Goal: Task Accomplishment & Management: Complete application form

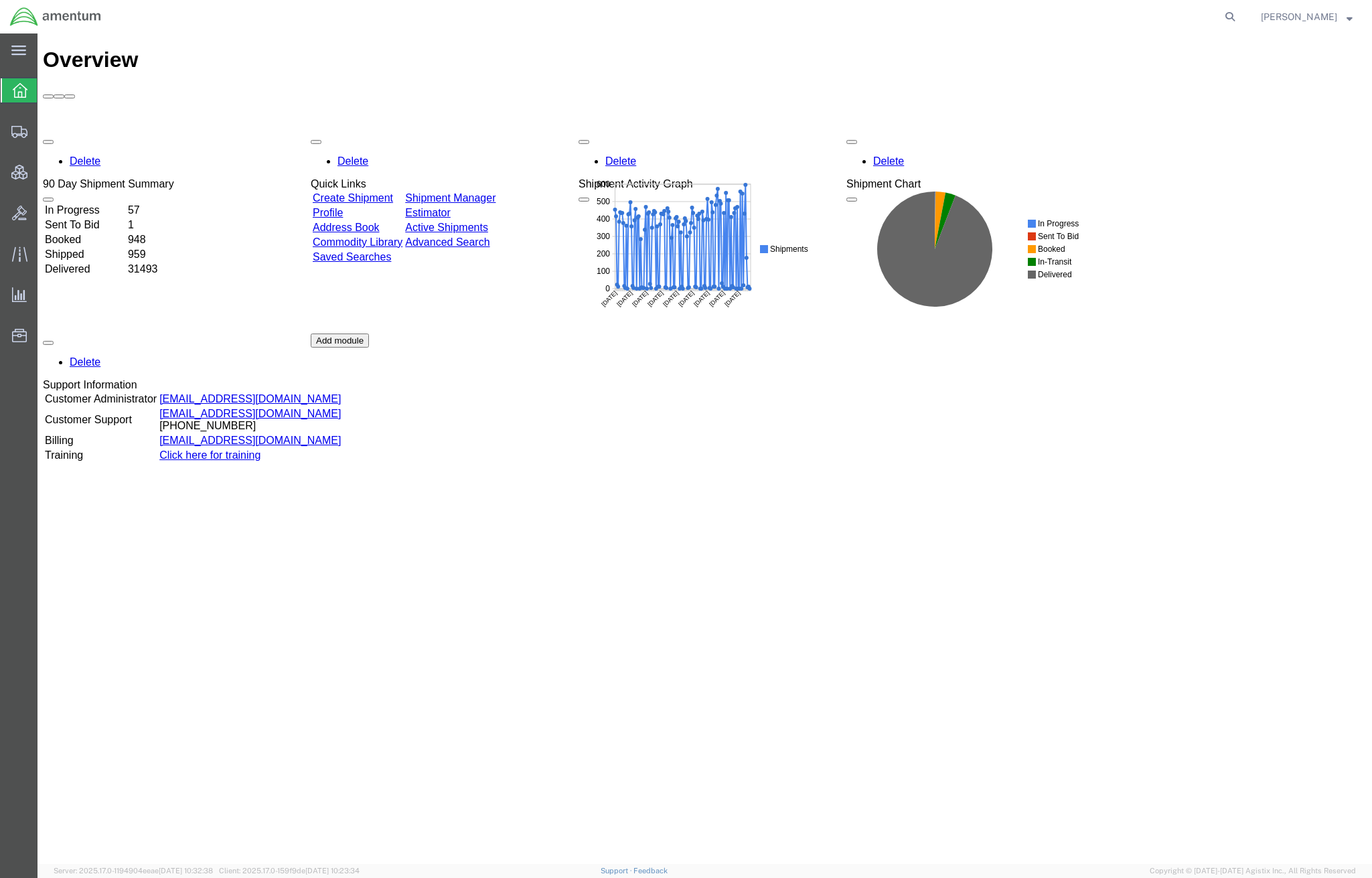
click at [1332, 15] on span "[PERSON_NAME]" at bounding box center [1299, 17] width 76 height 15
click at [0, 0] on span "Account Announcement" at bounding box center [0, 0] width 0 height 0
click at [1330, 16] on span "[PERSON_NAME]" at bounding box center [1299, 17] width 76 height 15
click at [1299, 93] on link "Logout" at bounding box center [1306, 94] width 112 height 23
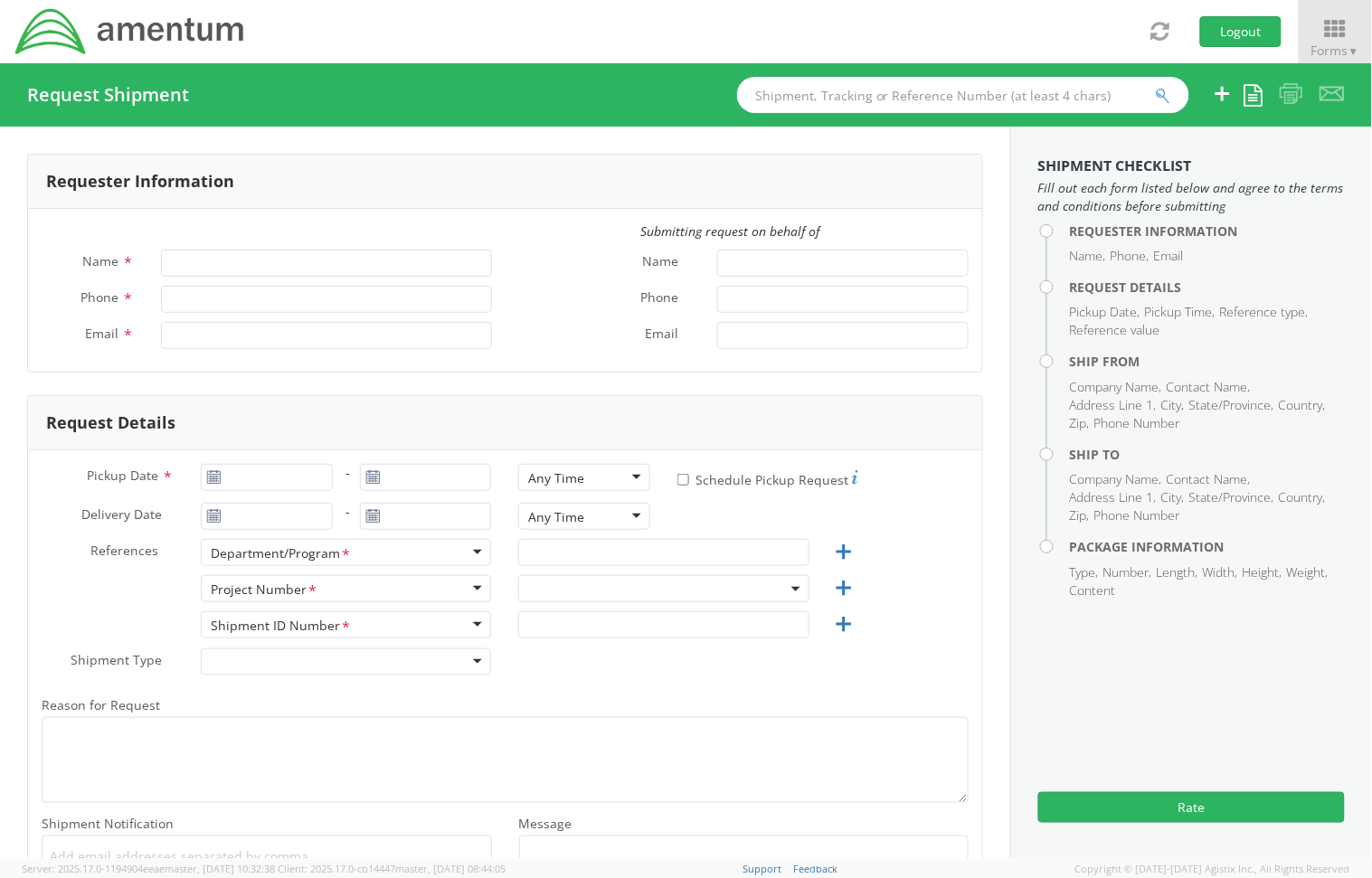
type input "[PERSON_NAME]"
type input "[PERSON_NAME][EMAIL_ADDRESS][DOMAIN_NAME]"
click at [1255, 40] on button "Logout" at bounding box center [1241, 31] width 81 height 31
type input "[PERSON_NAME]"
type input "[PERSON_NAME][EMAIL_ADDRESS][DOMAIN_NAME]"
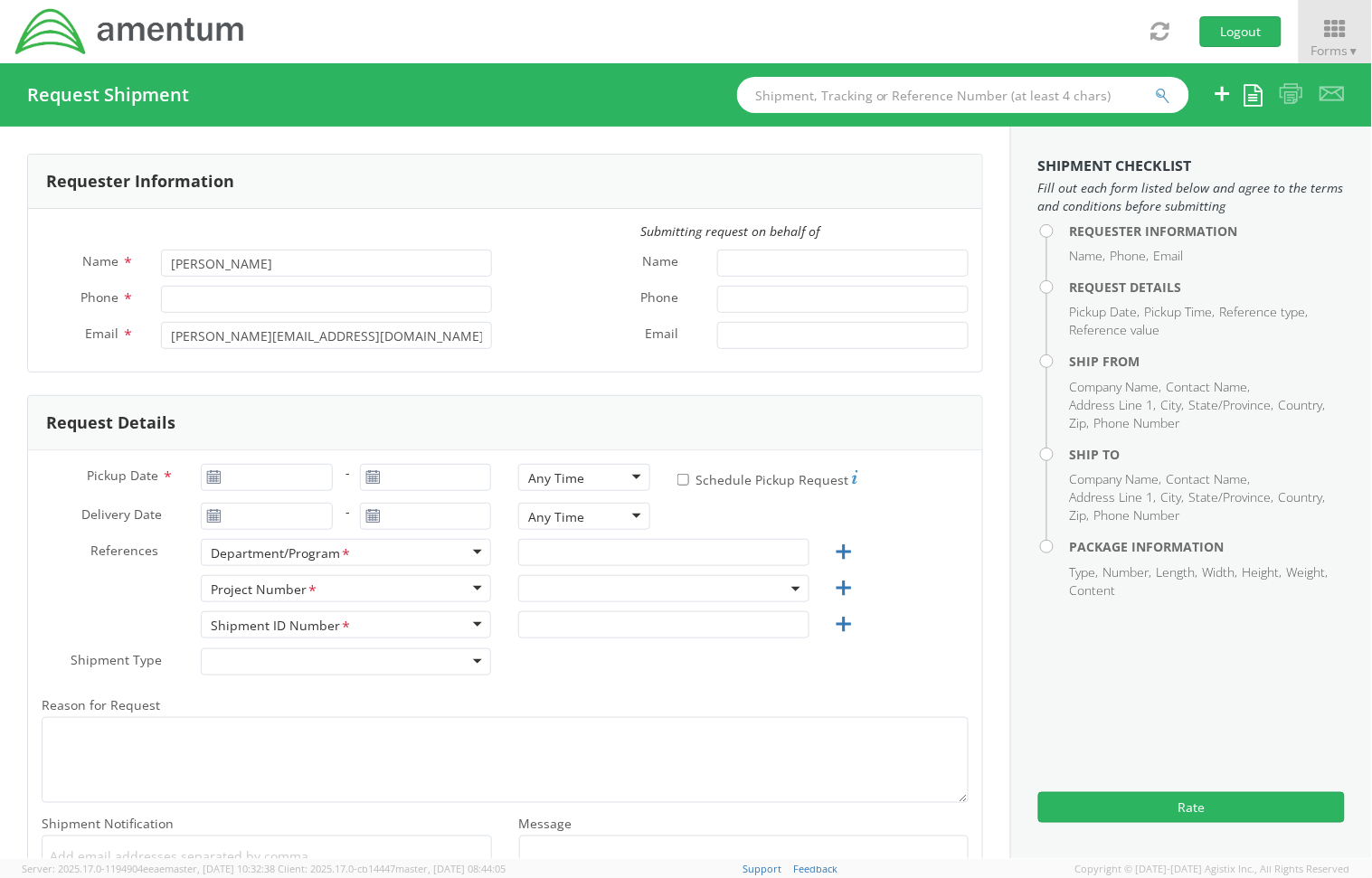
click at [572, 597] on span at bounding box center [664, 588] width 291 height 27
click at [570, 623] on input "search" at bounding box center [661, 618] width 277 height 27
paste input "6127.03.3009.01.AN.0000.00"
type input "6127.03.3009.01.AN.0000.00"
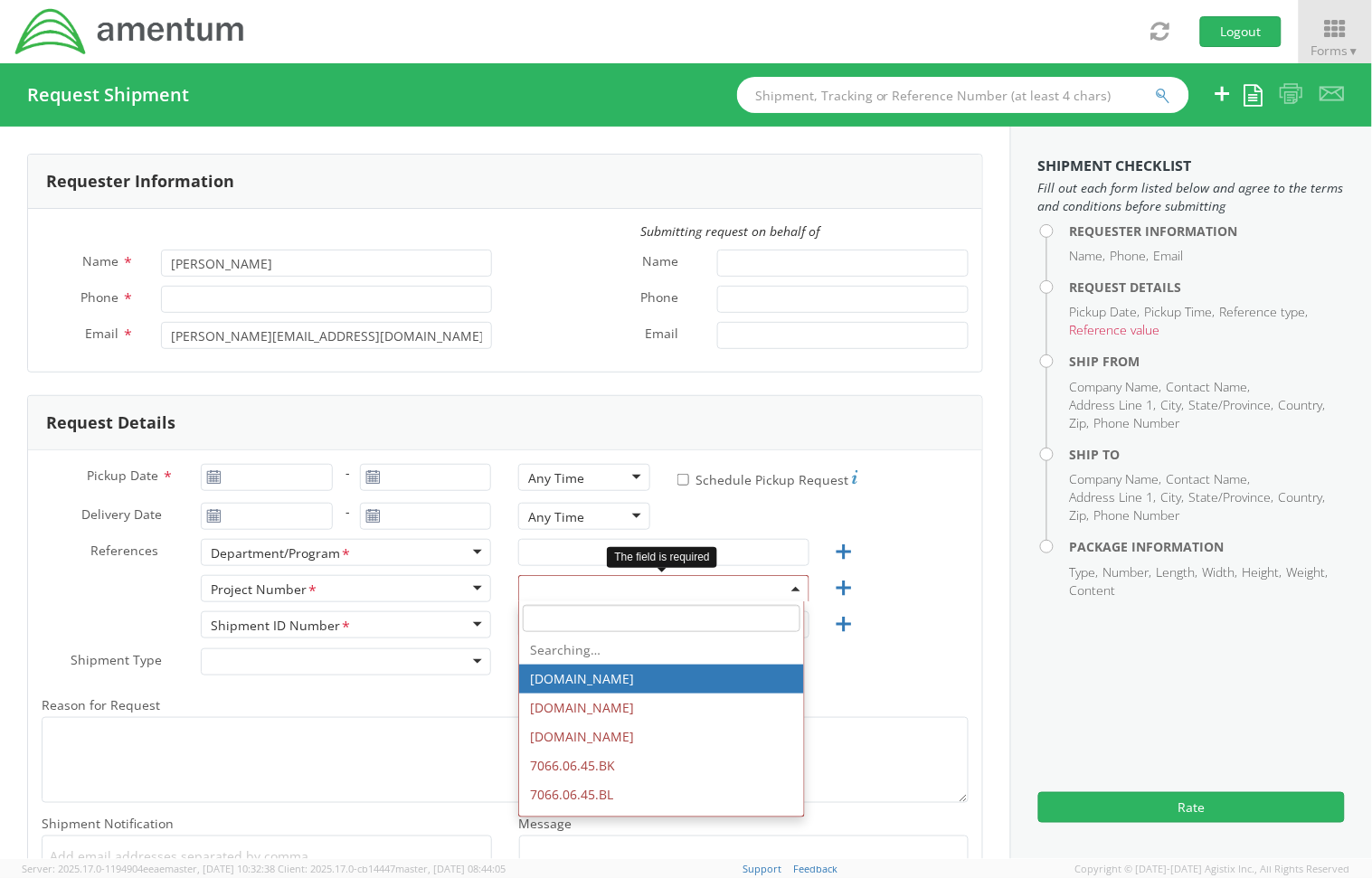
click at [658, 593] on span at bounding box center [664, 588] width 291 height 27
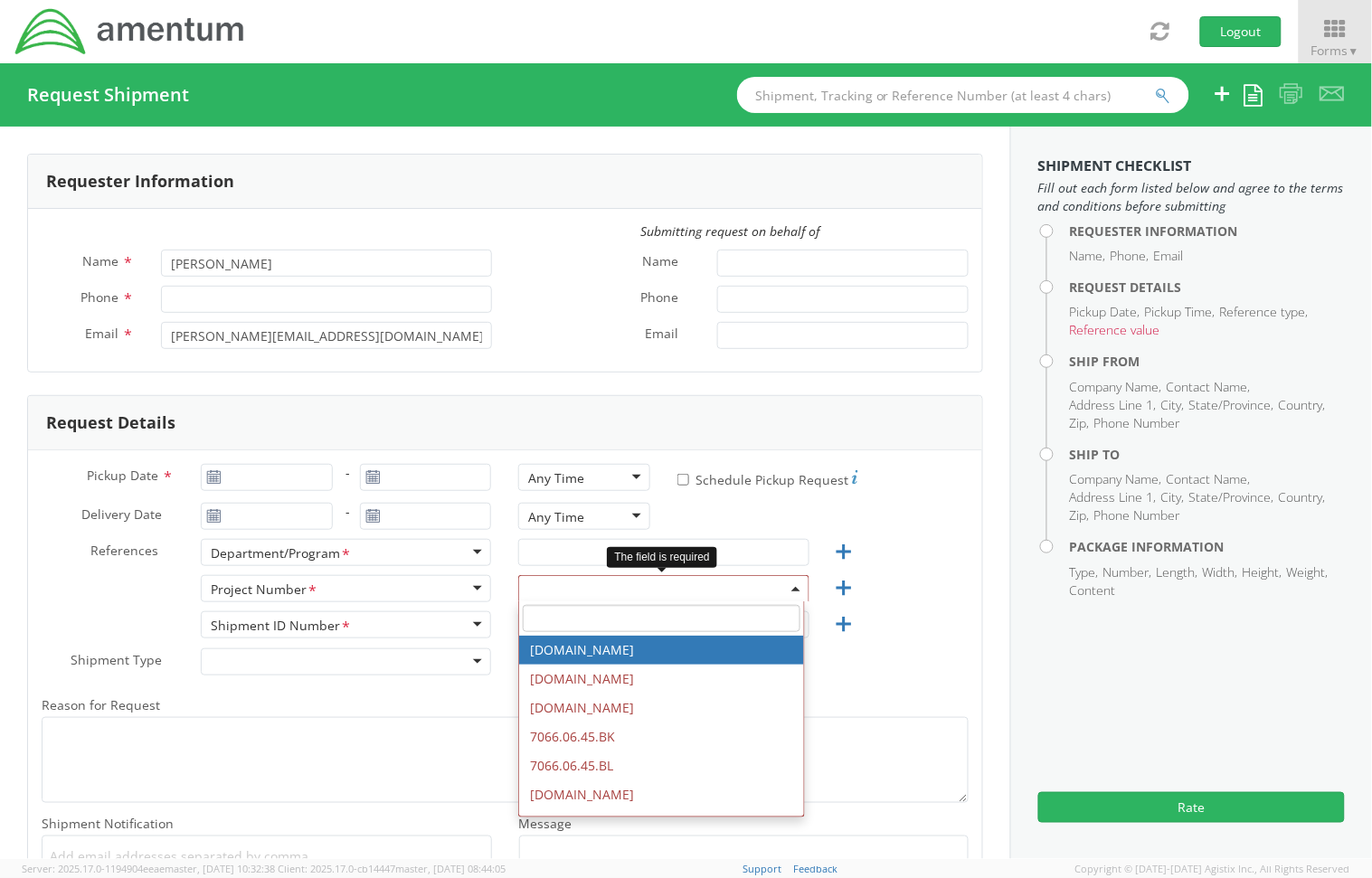
click at [612, 614] on input "search" at bounding box center [661, 618] width 277 height 27
paste input "6127.03.3009.01.AN.0000.00"
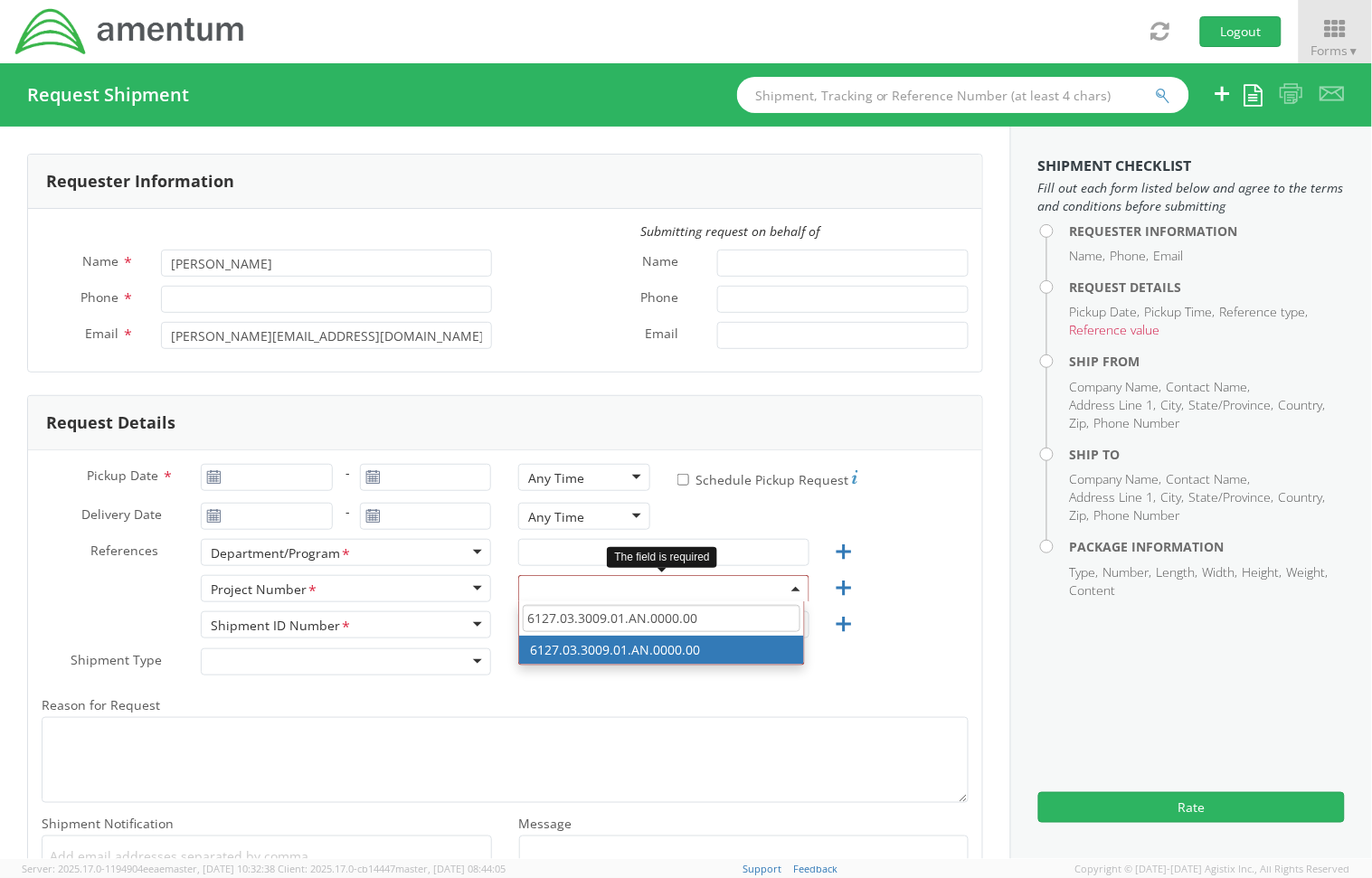
type input "6127.03.3009.01.AN.0000.00"
select select "6127.03.3009.01.AN.0000.00"
